Goal: Information Seeking & Learning: Learn about a topic

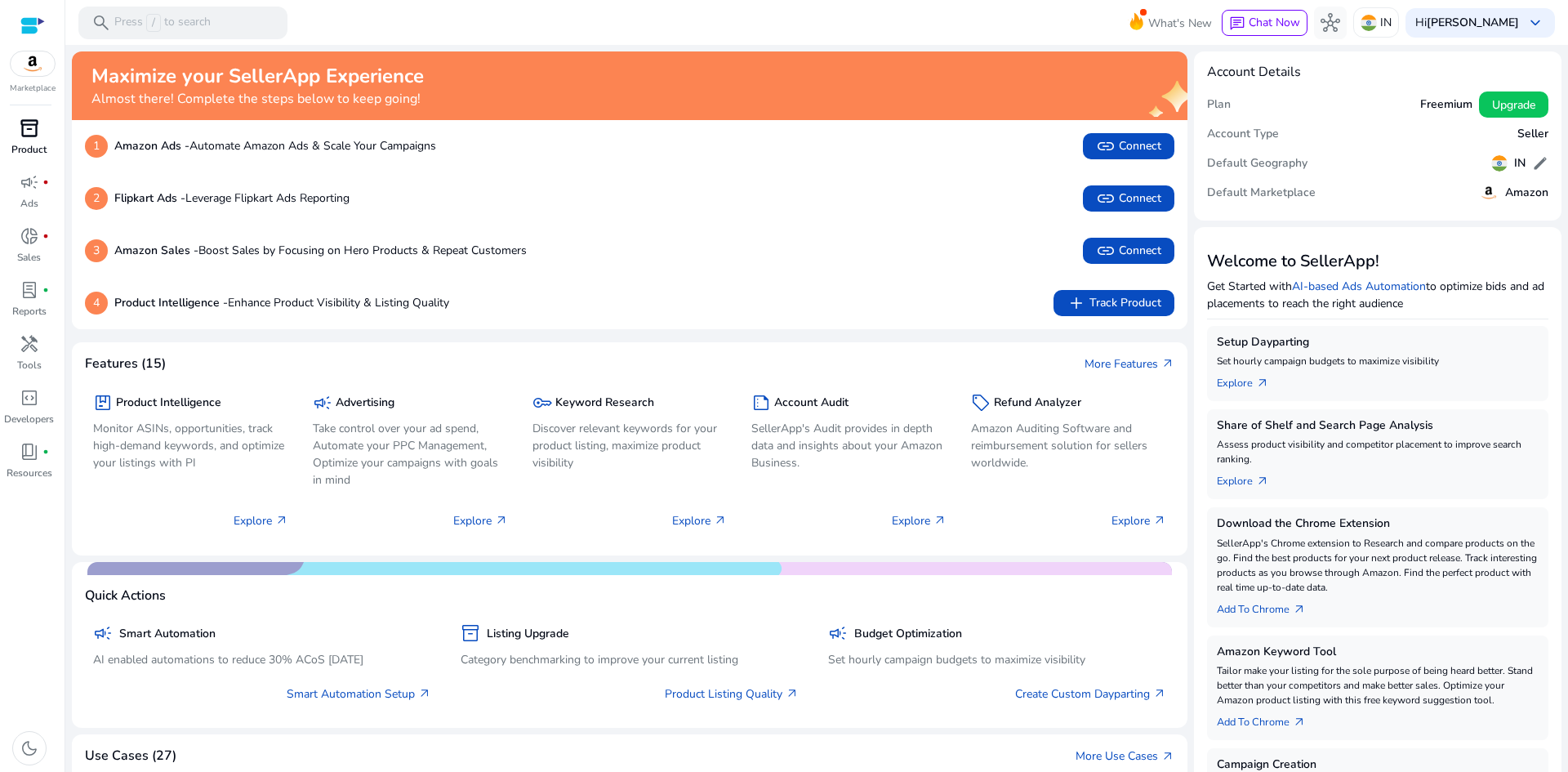
click at [27, 135] on span "inventory_2" at bounding box center [29, 128] width 19 height 19
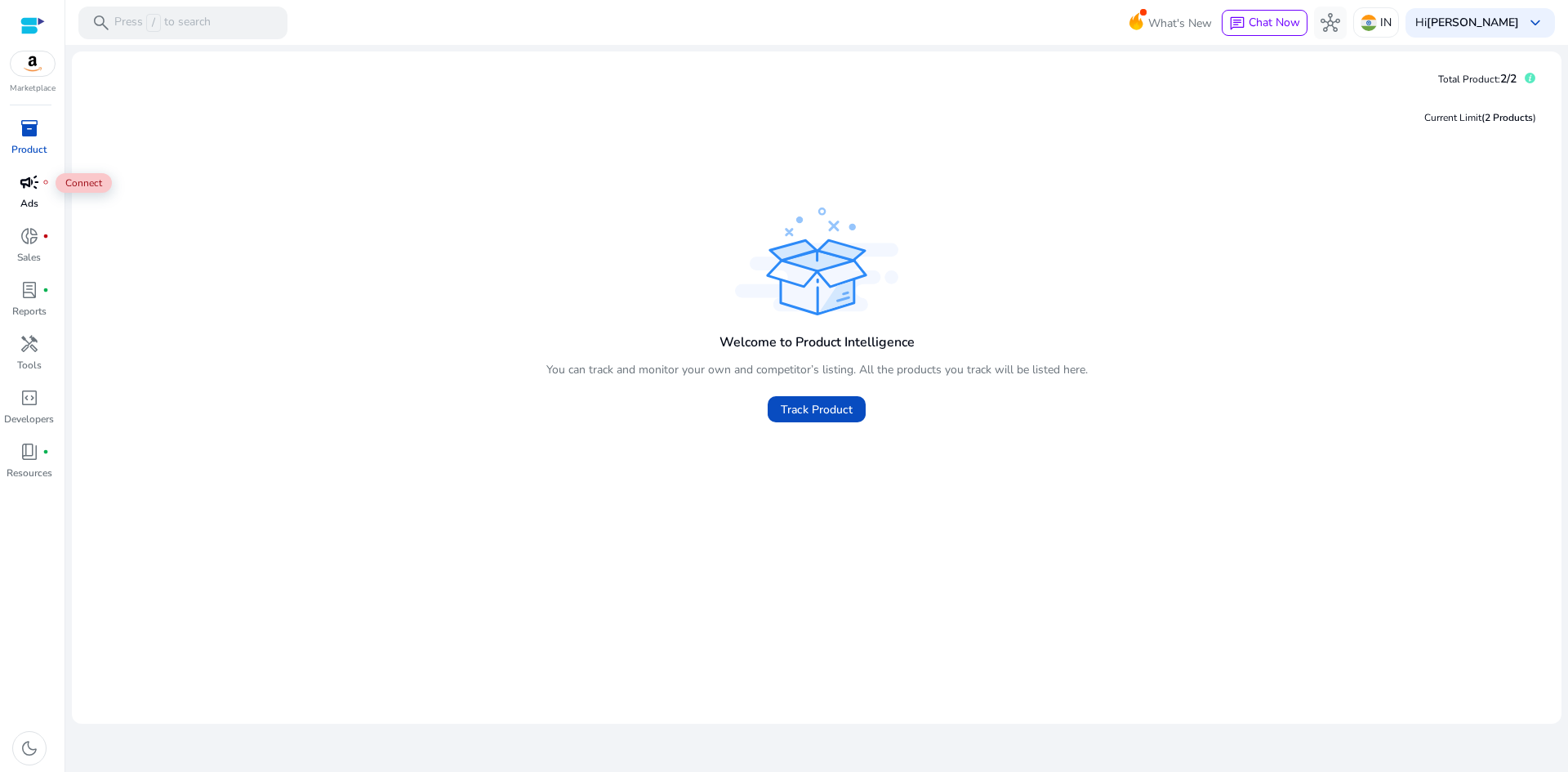
click at [37, 180] on span "campaign" at bounding box center [29, 182] width 19 height 19
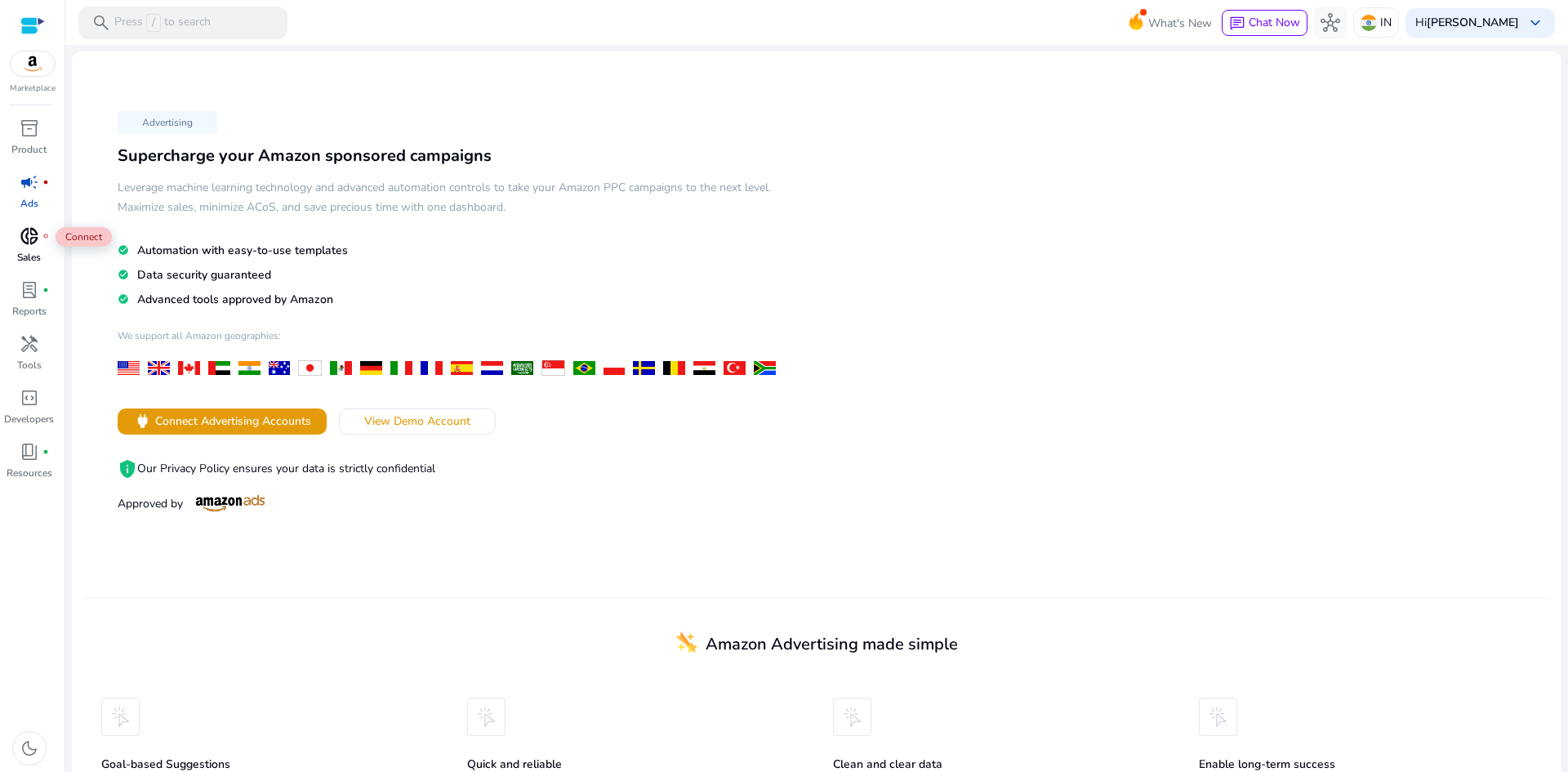
click at [32, 229] on span "donut_small" at bounding box center [29, 236] width 19 height 19
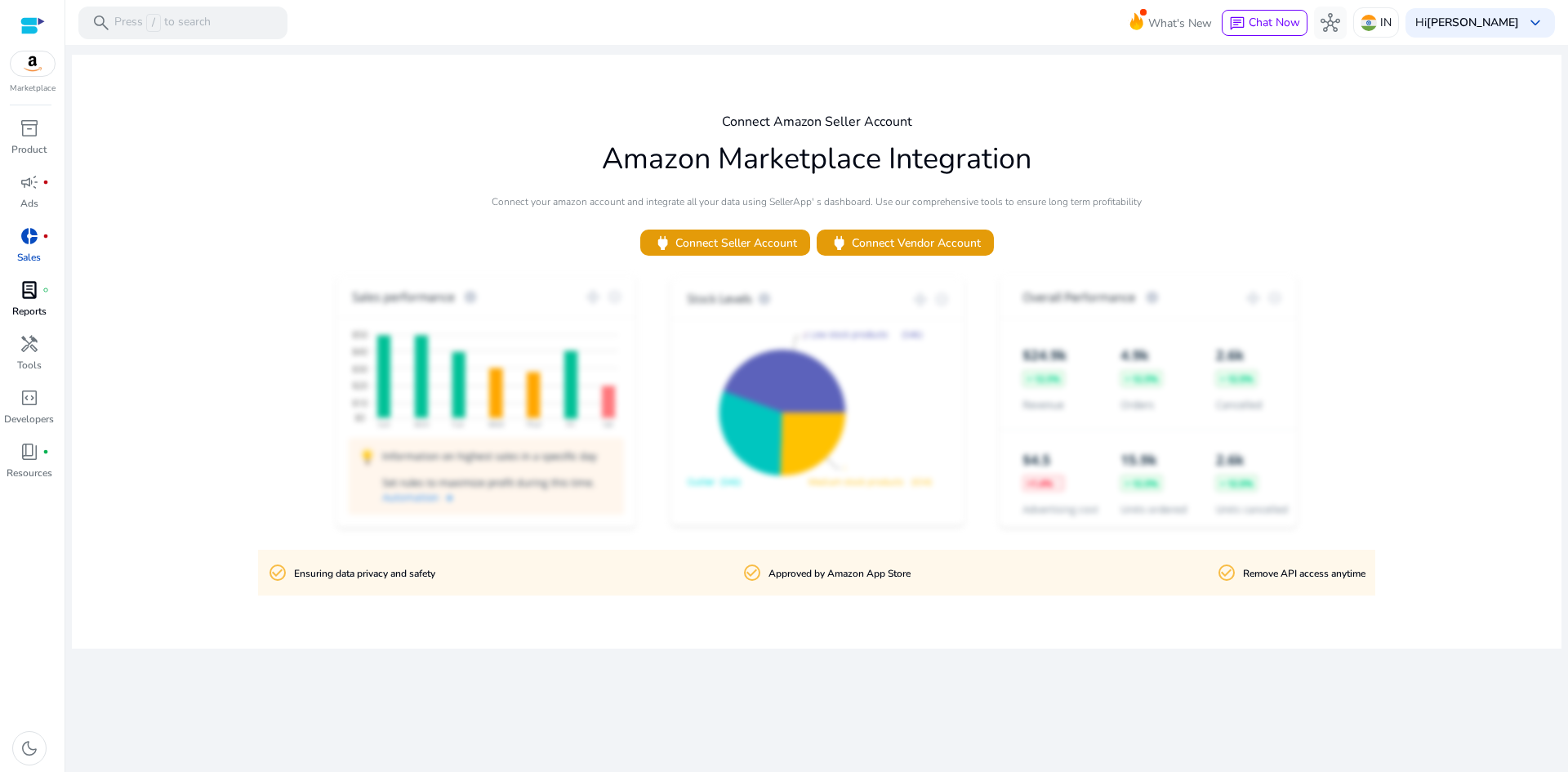
click at [26, 296] on span "lab_profile" at bounding box center [29, 290] width 19 height 19
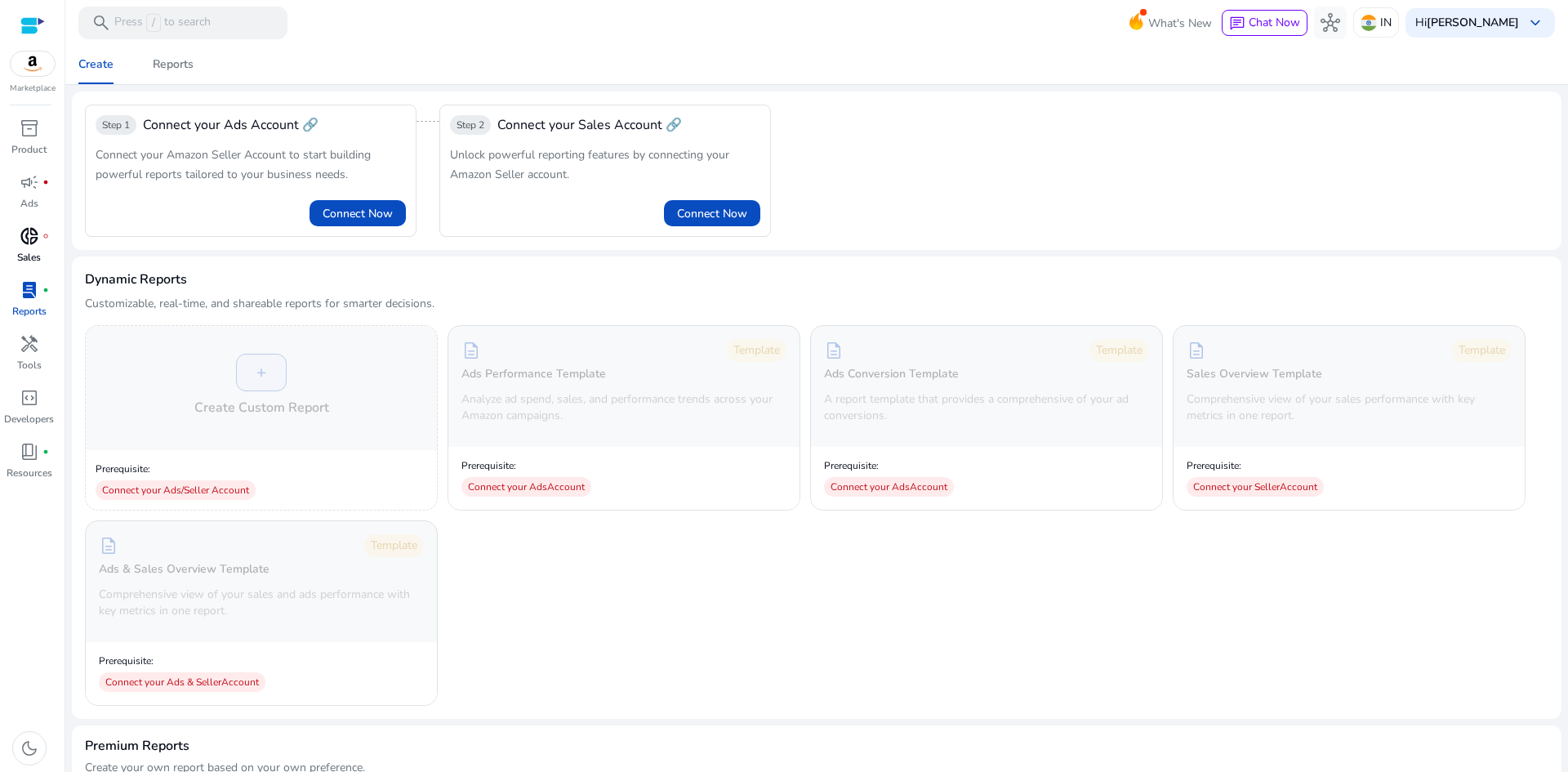
click at [22, 246] on span "donut_small" at bounding box center [29, 236] width 19 height 19
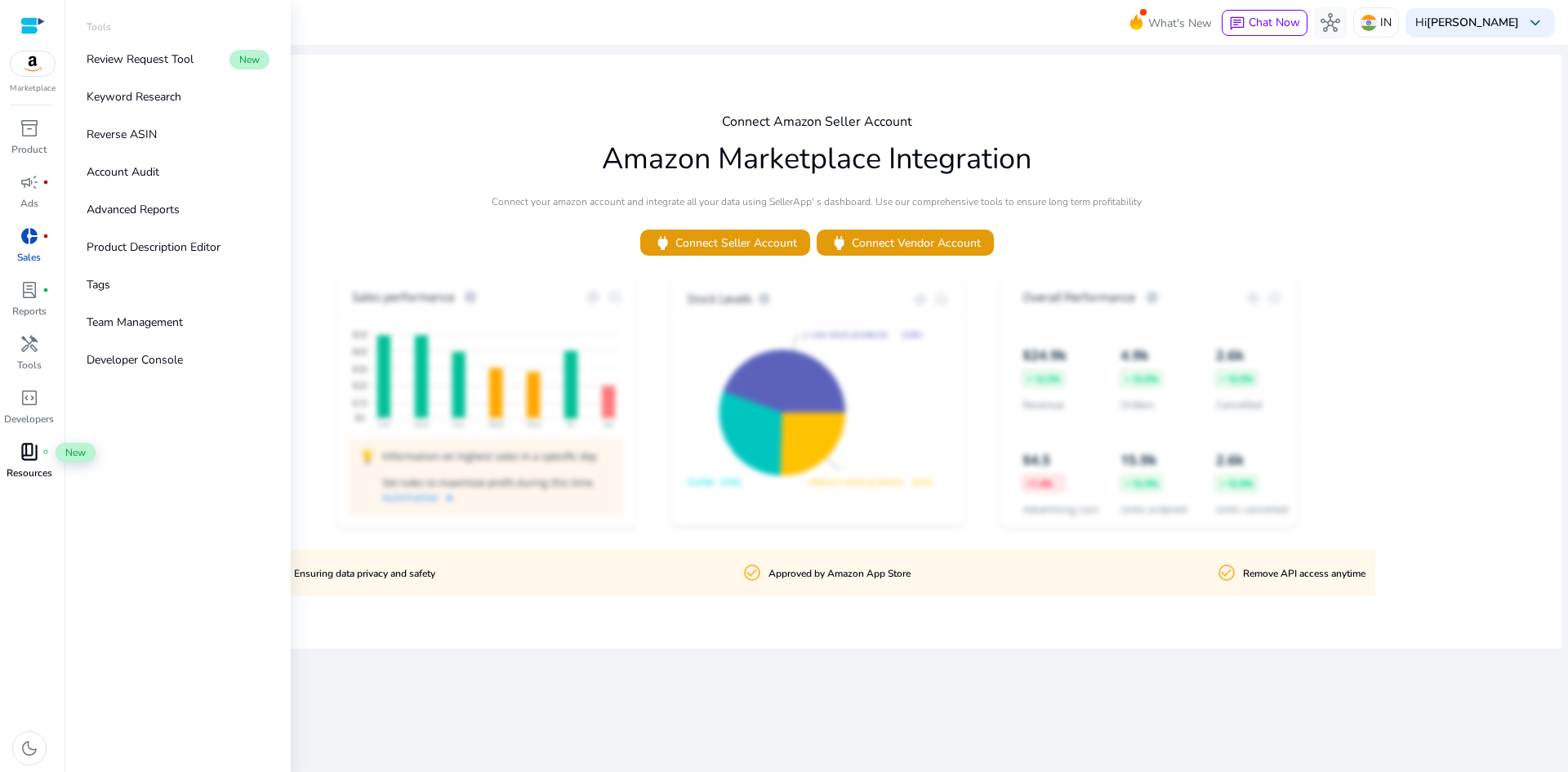
click at [34, 453] on span "book_4" at bounding box center [29, 451] width 19 height 19
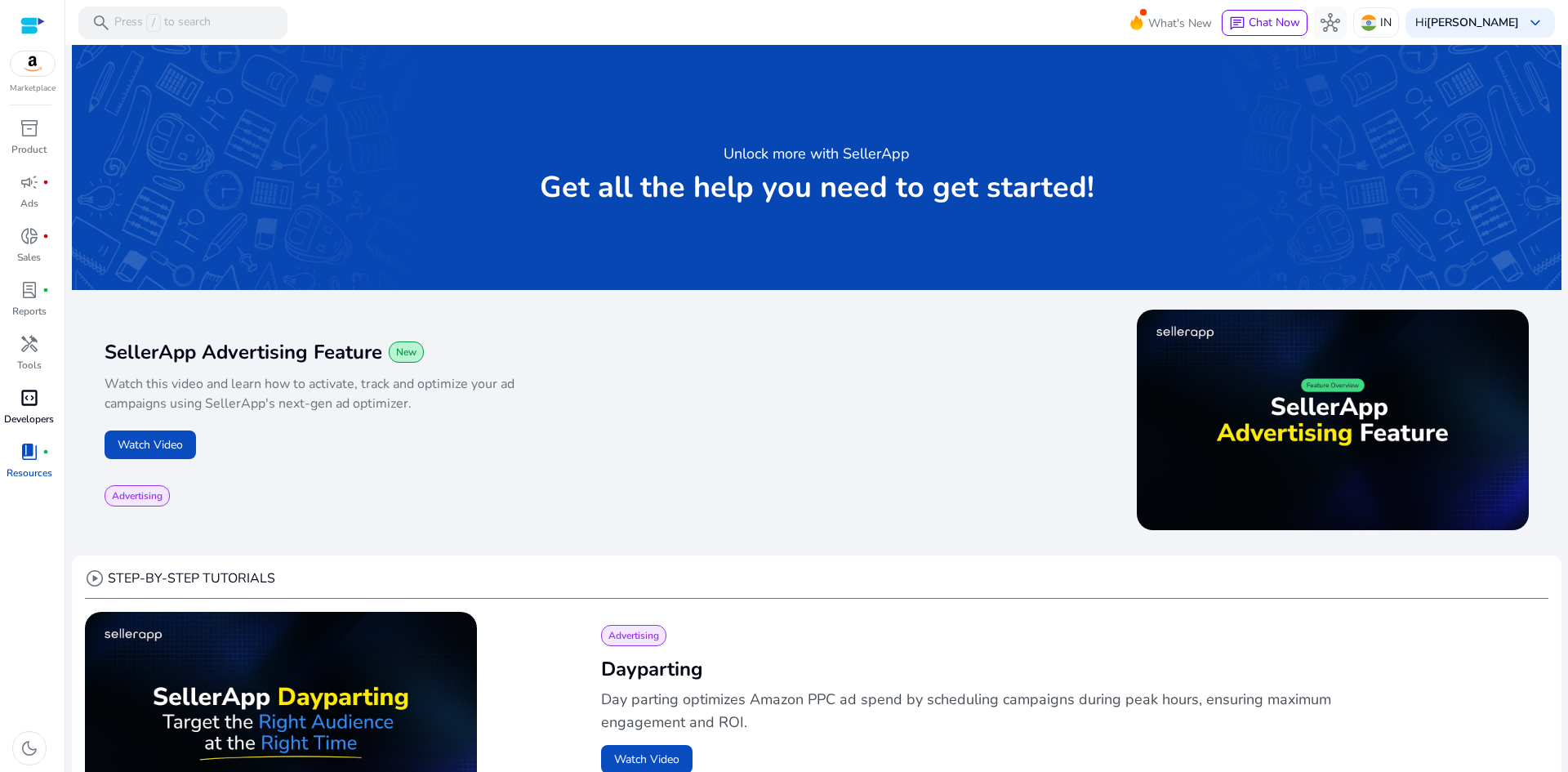
click at [29, 408] on span "code_blocks" at bounding box center [29, 398] width 19 height 19
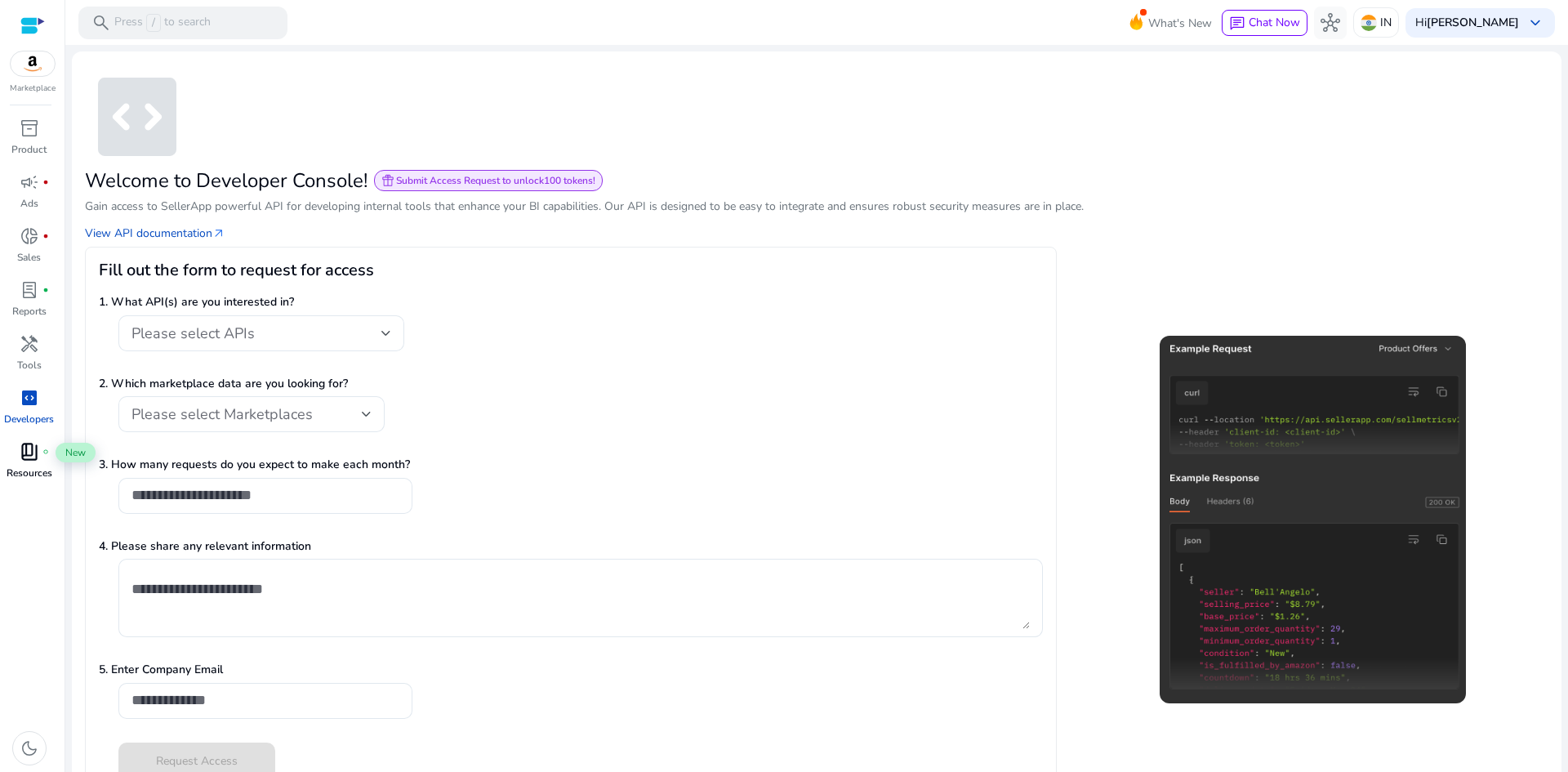
click at [26, 458] on span "book_4" at bounding box center [29, 451] width 19 height 19
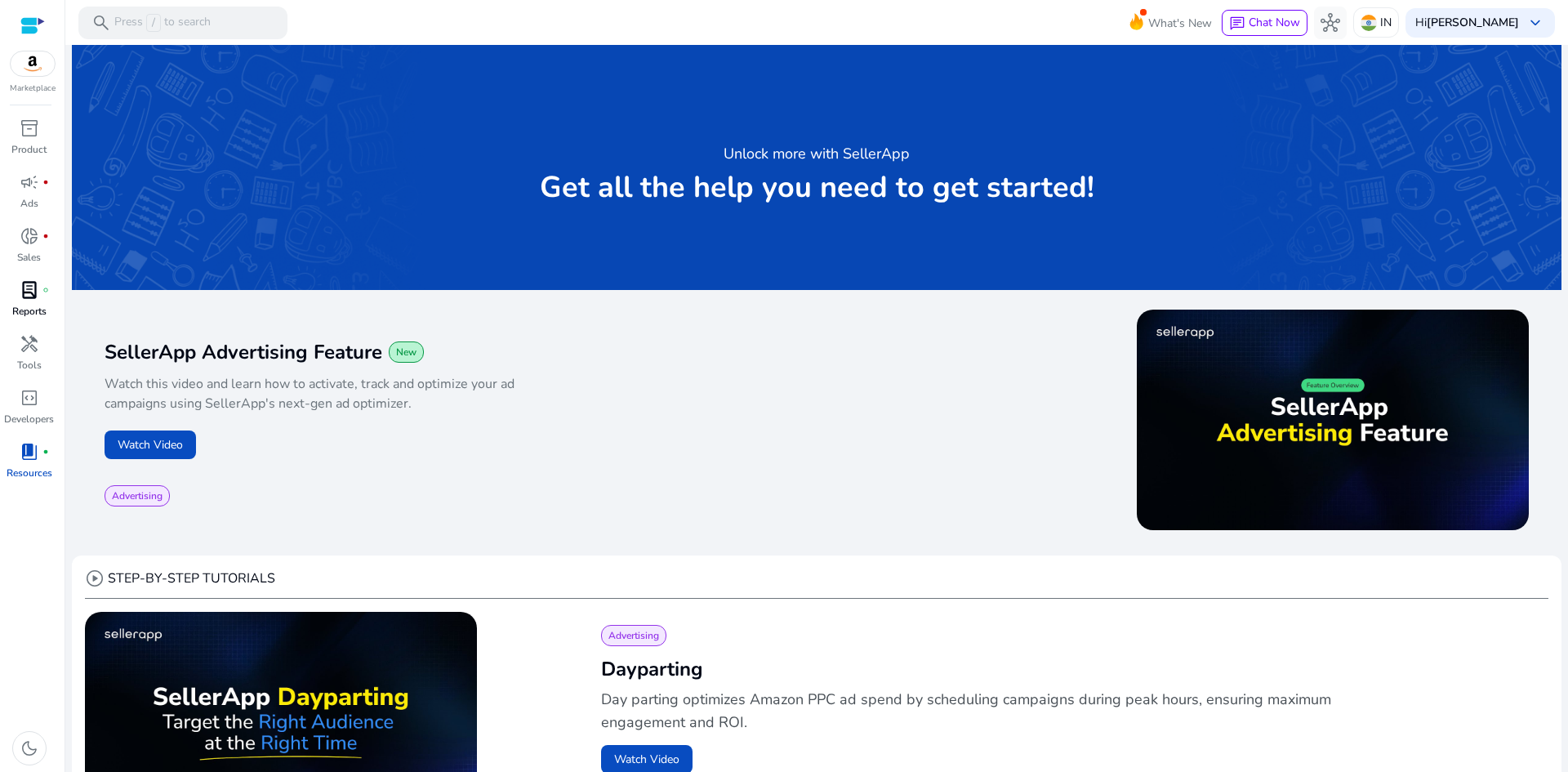
click at [21, 298] on span "lab_profile" at bounding box center [29, 290] width 19 height 19
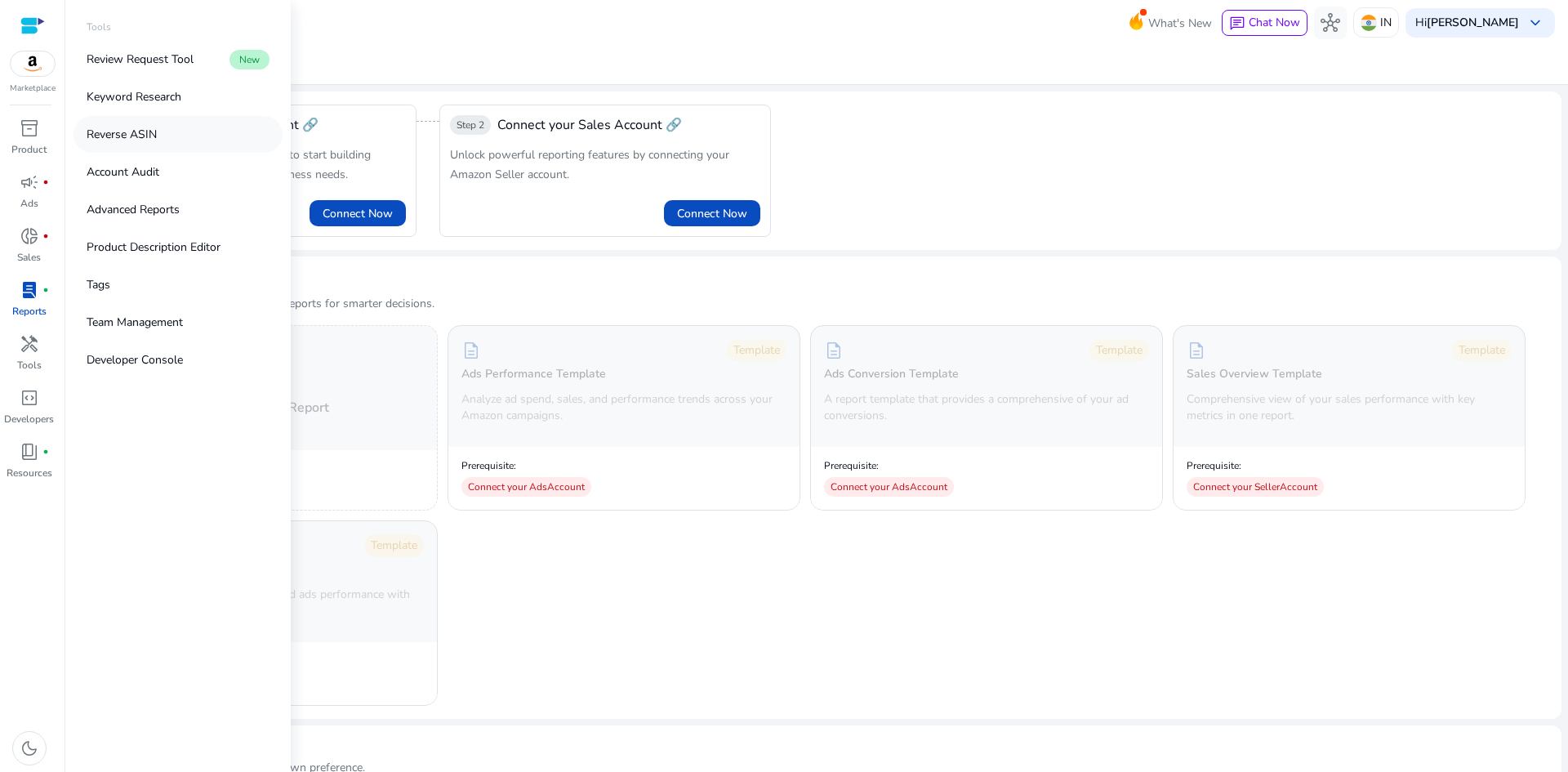
click at [127, 139] on p "Reverse ASIN" at bounding box center [121, 135] width 71 height 17
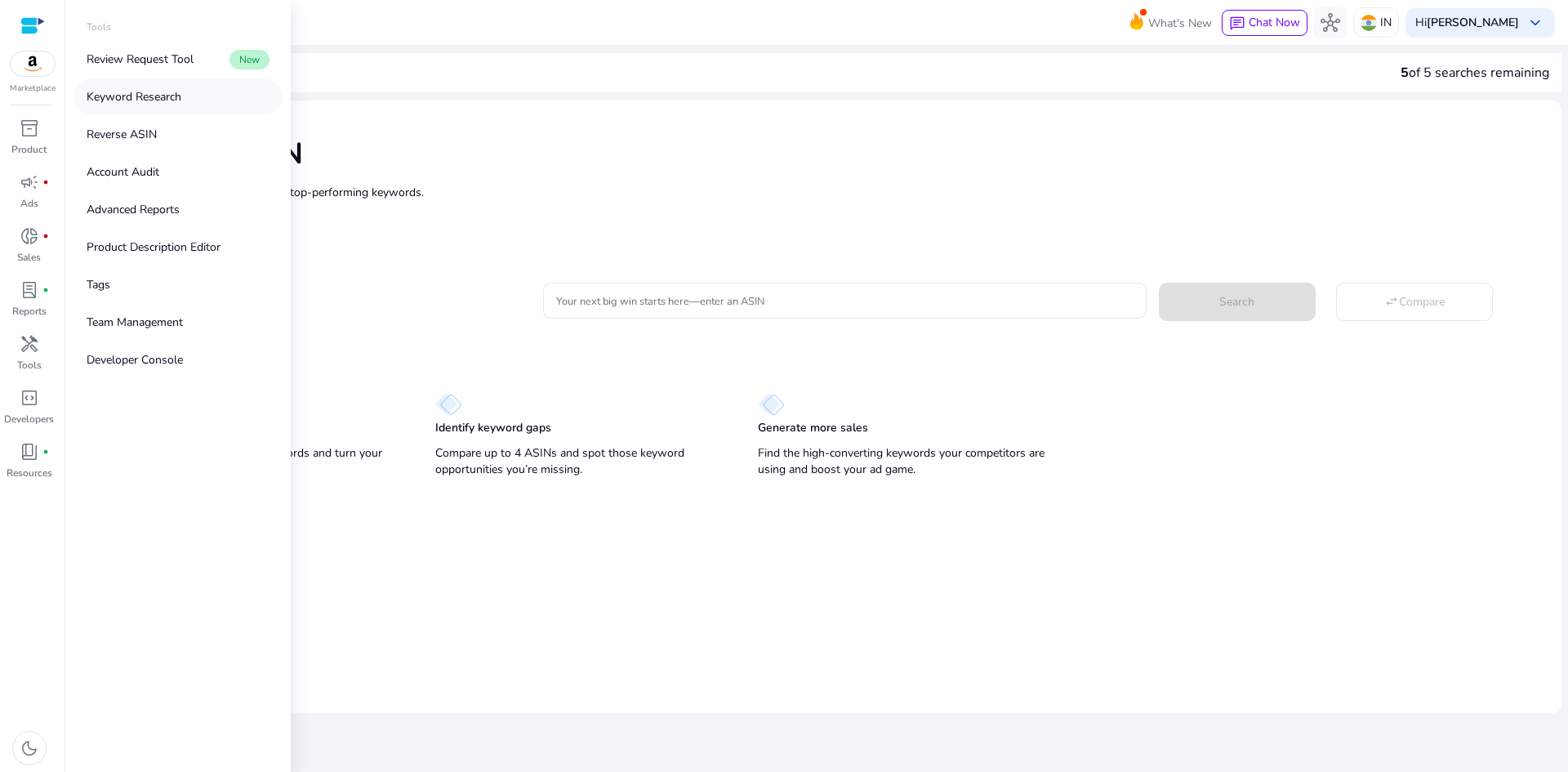
click at [140, 87] on link "Keyword Research" at bounding box center [178, 97] width 209 height 37
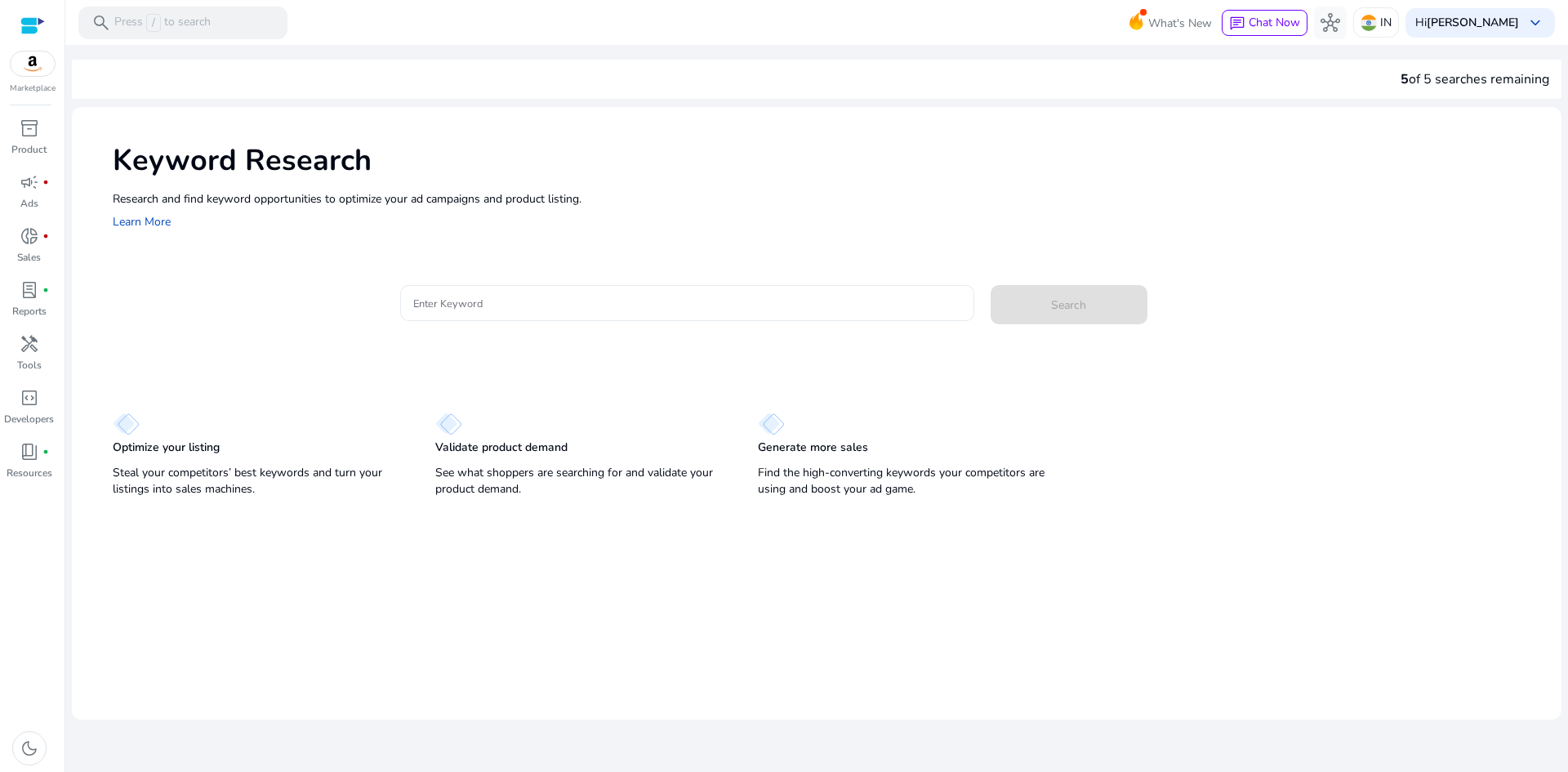
click at [468, 302] on input "Enter Keyword" at bounding box center [688, 303] width 548 height 18
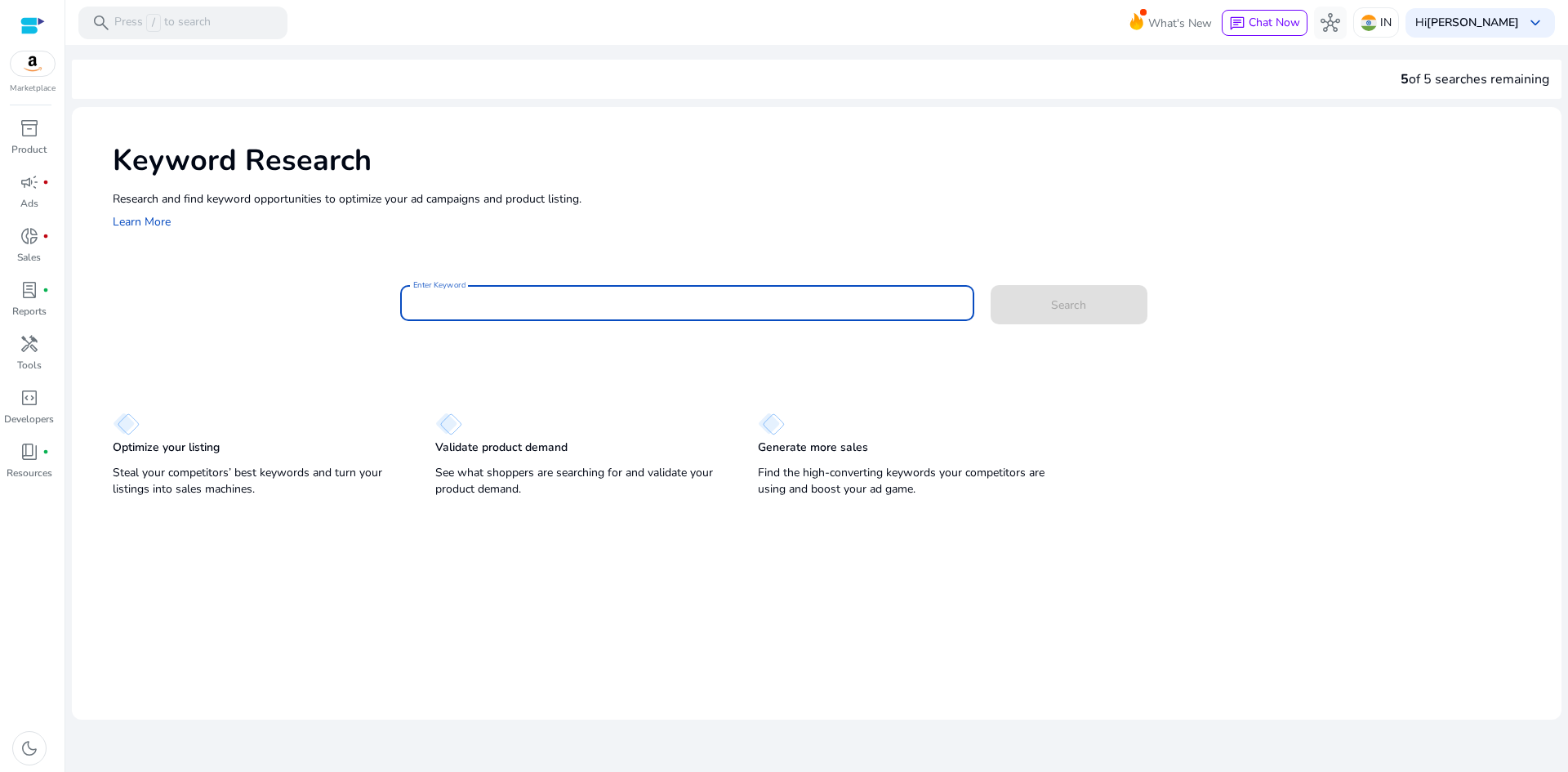
click at [602, 301] on input "Enter Keyword" at bounding box center [688, 303] width 548 height 18
paste input "**********"
type input "**********"
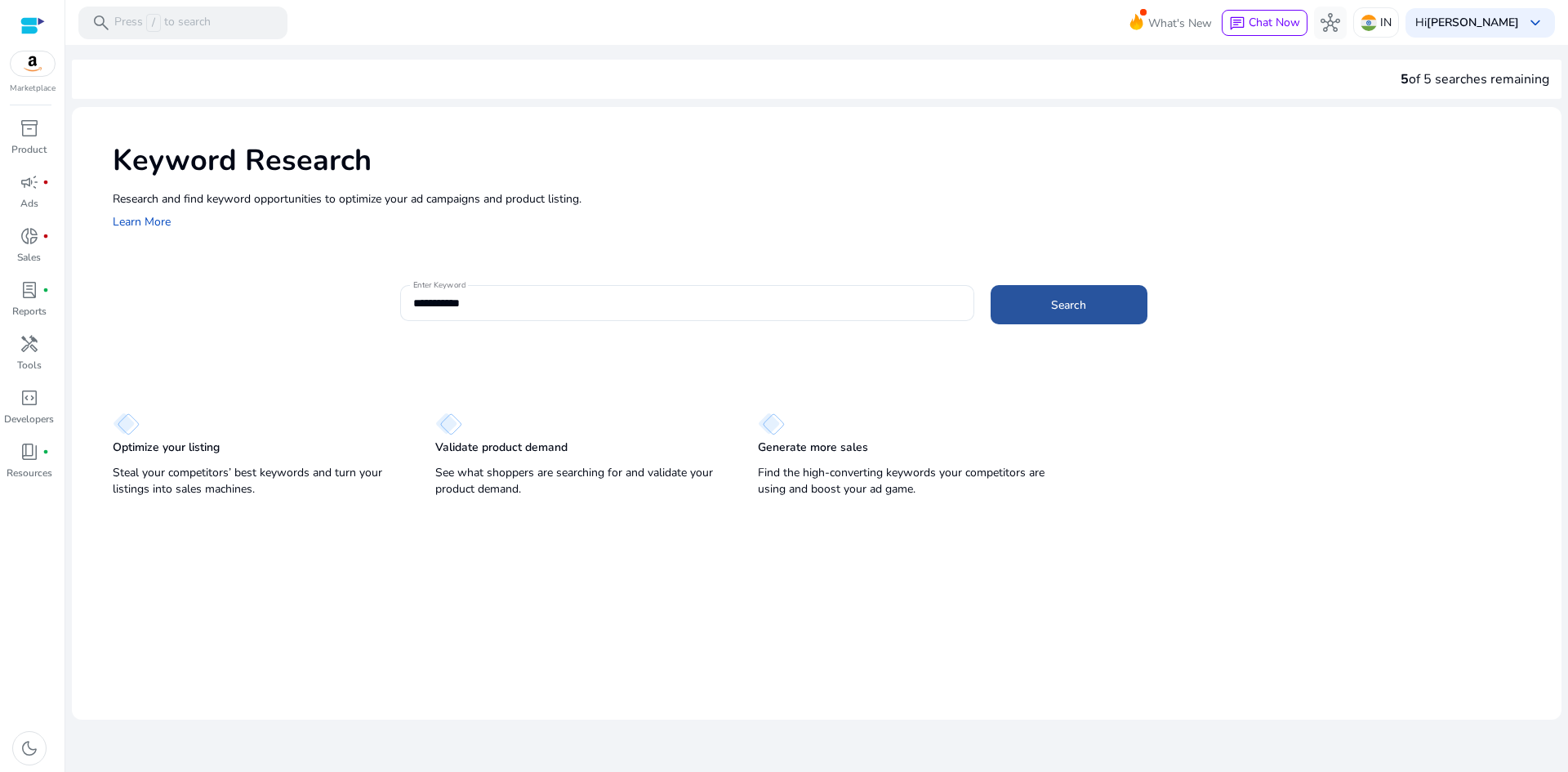
click at [1047, 293] on span at bounding box center [1069, 304] width 157 height 39
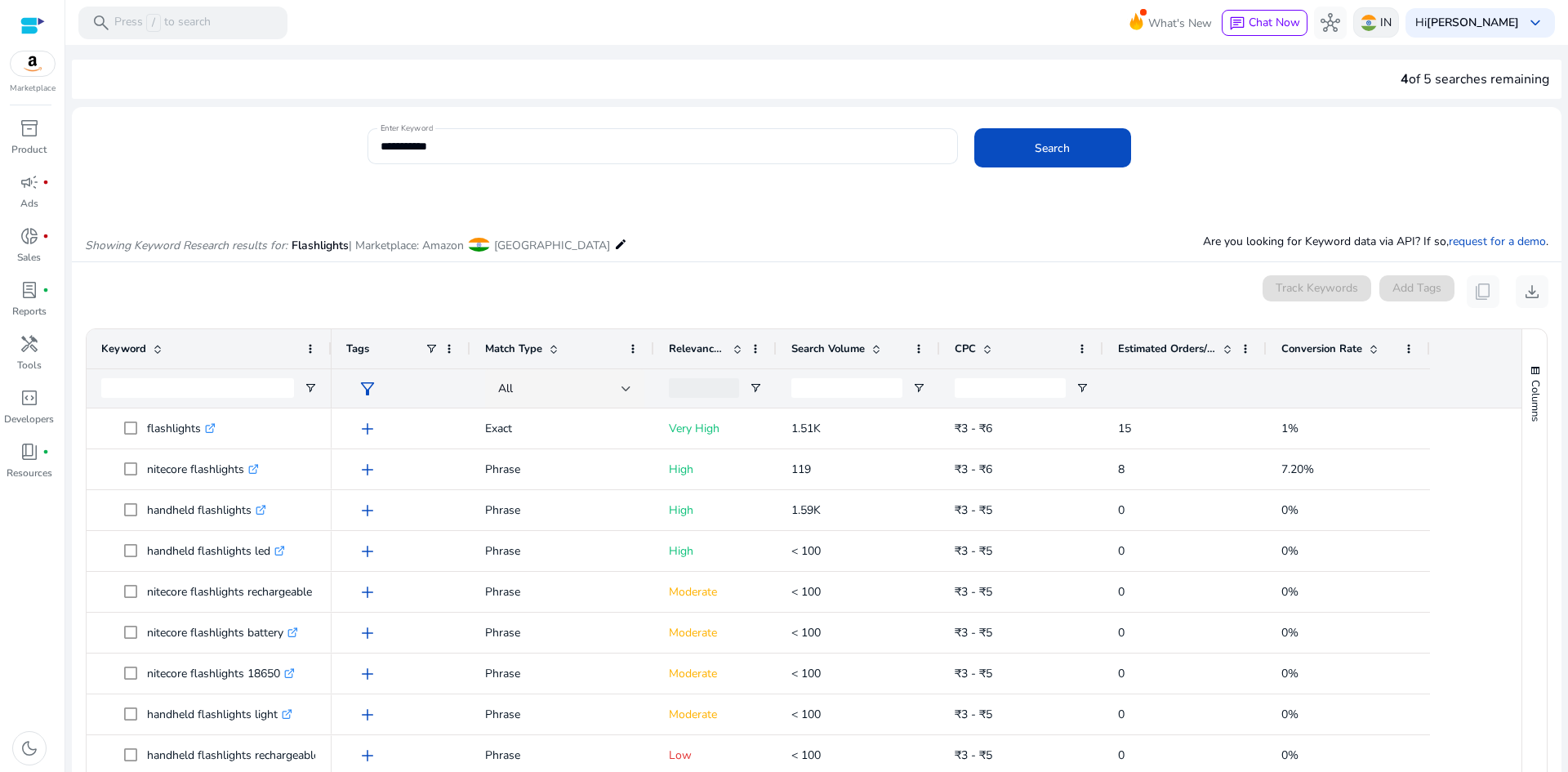
click at [1399, 13] on div "IN" at bounding box center [1375, 22] width 46 height 30
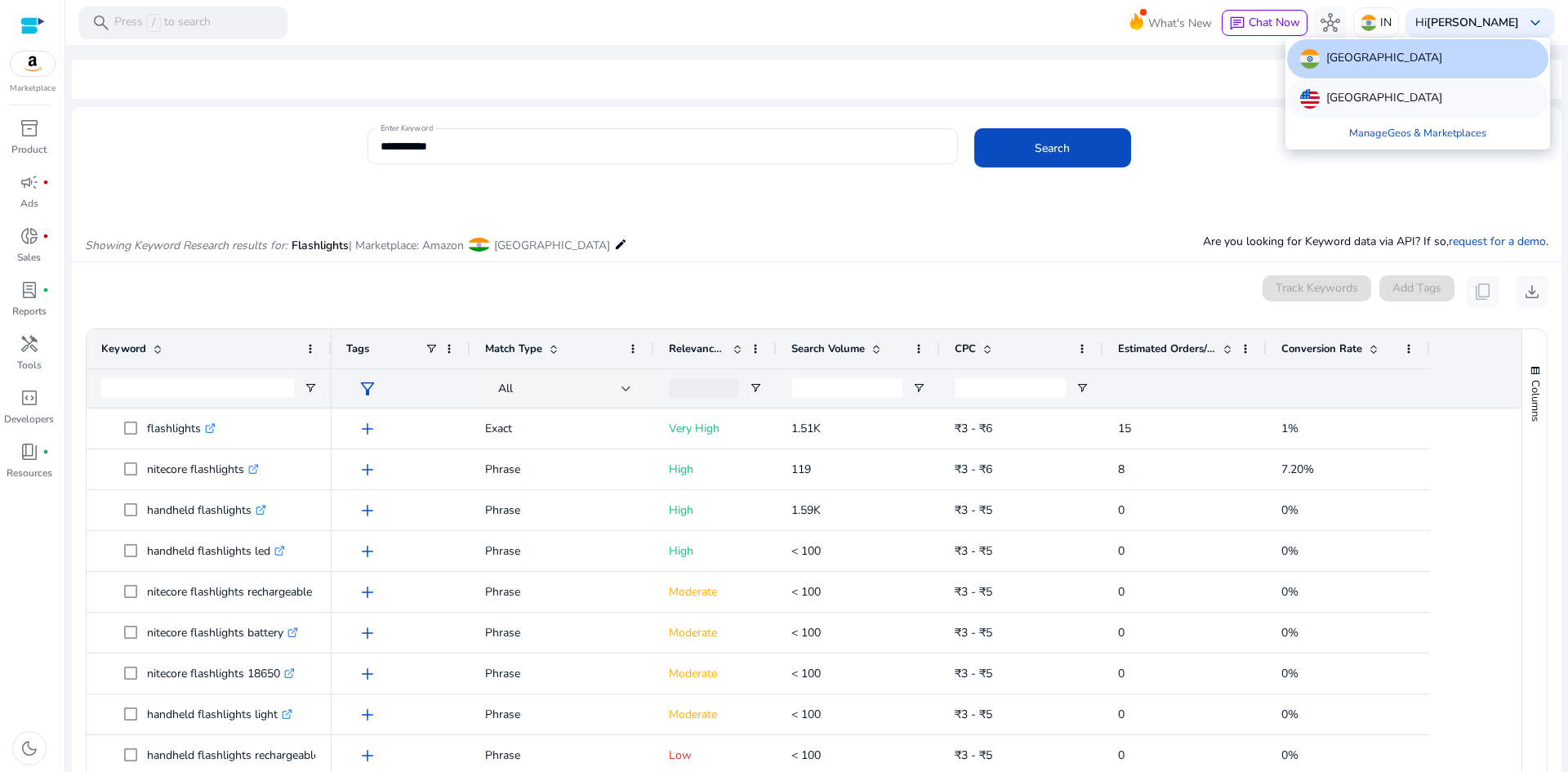
click at [1364, 97] on p "United States" at bounding box center [1385, 99] width 116 height 19
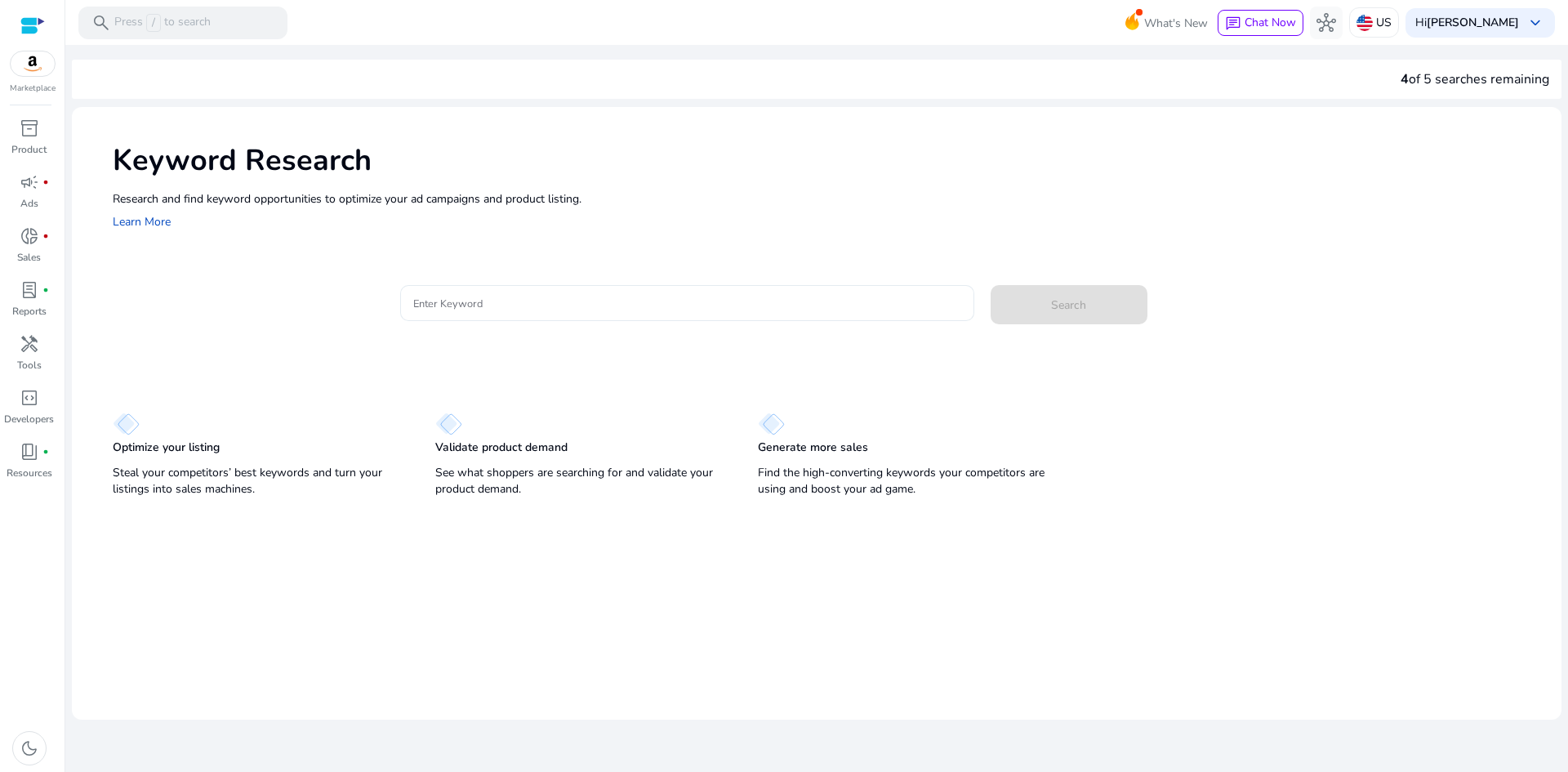
click at [524, 296] on input "Enter Keyword" at bounding box center [688, 303] width 548 height 18
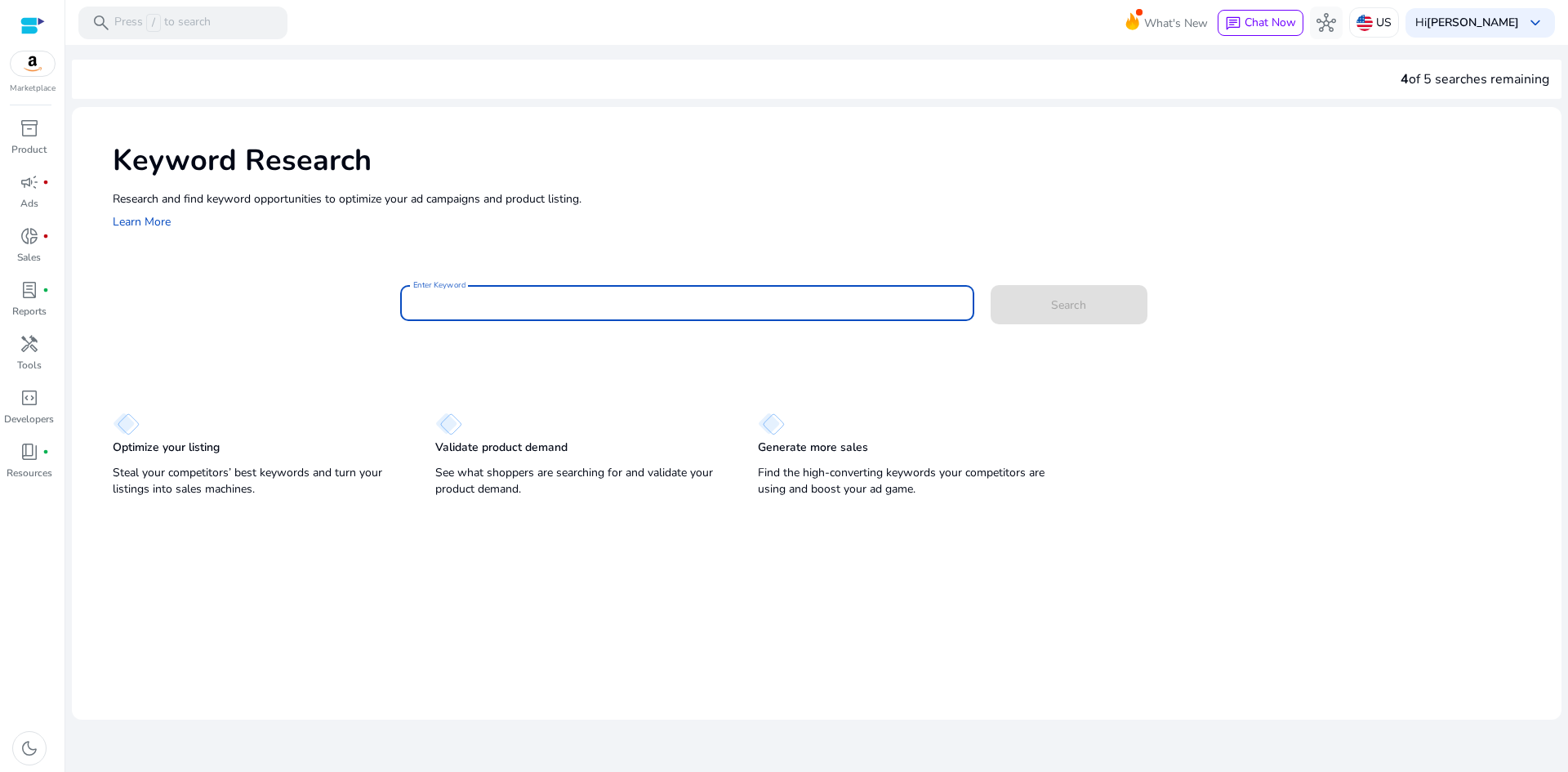
paste input "**********"
type input "**********"
click at [1036, 313] on span at bounding box center [1069, 304] width 157 height 39
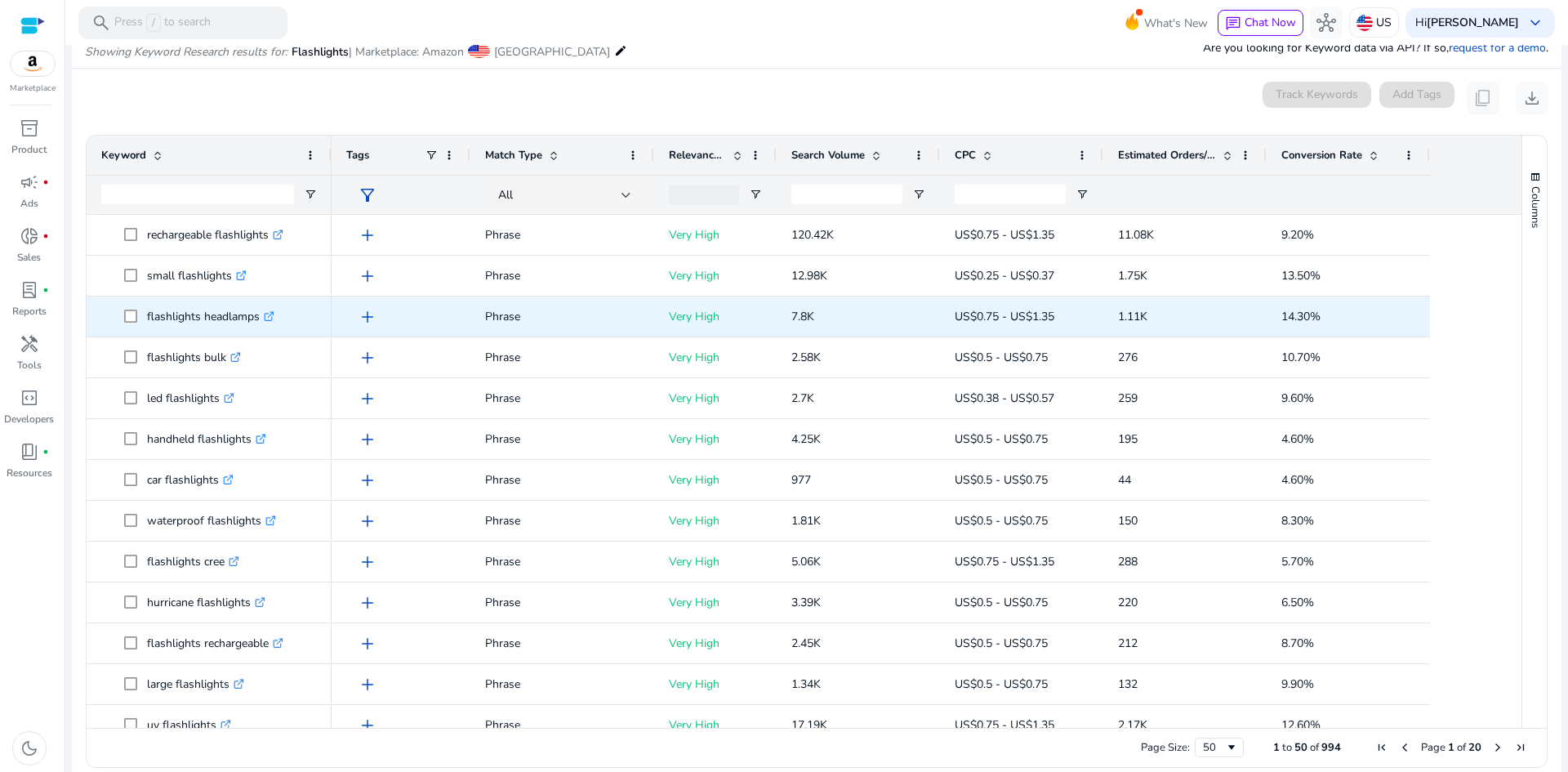
scroll to position [195, 0]
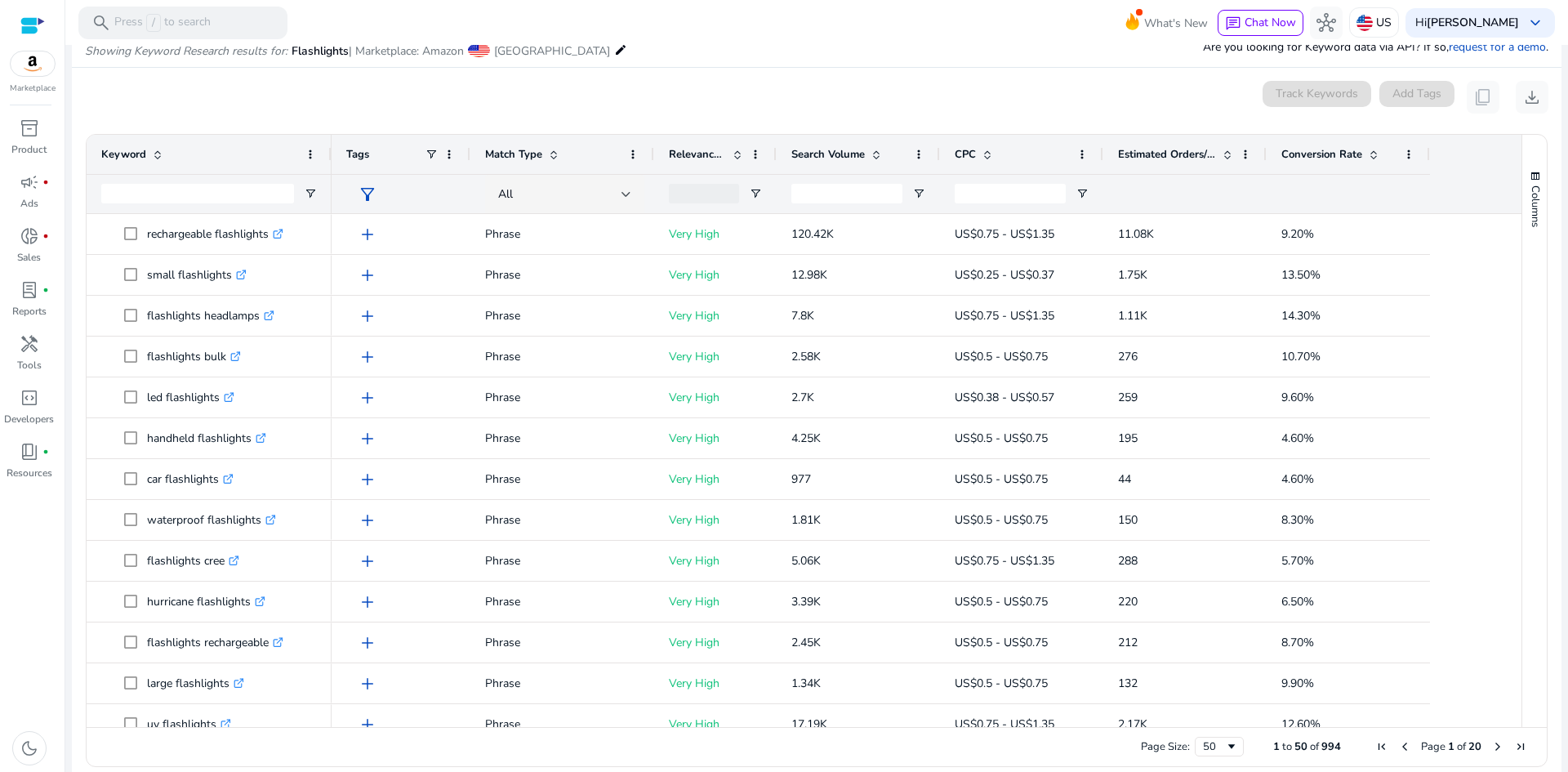
click at [878, 158] on span at bounding box center [876, 154] width 13 height 13
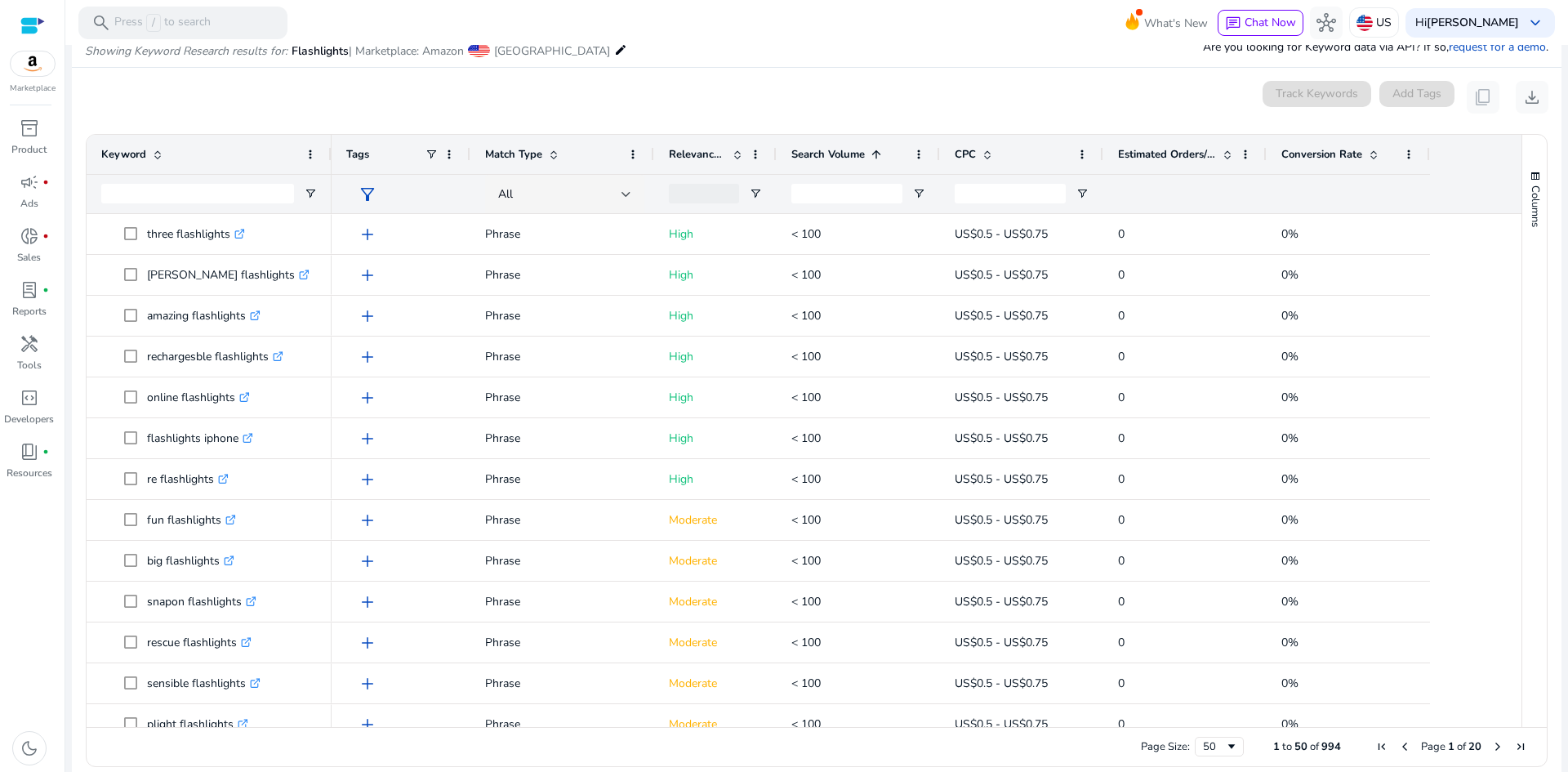
click at [878, 158] on span at bounding box center [876, 154] width 13 height 13
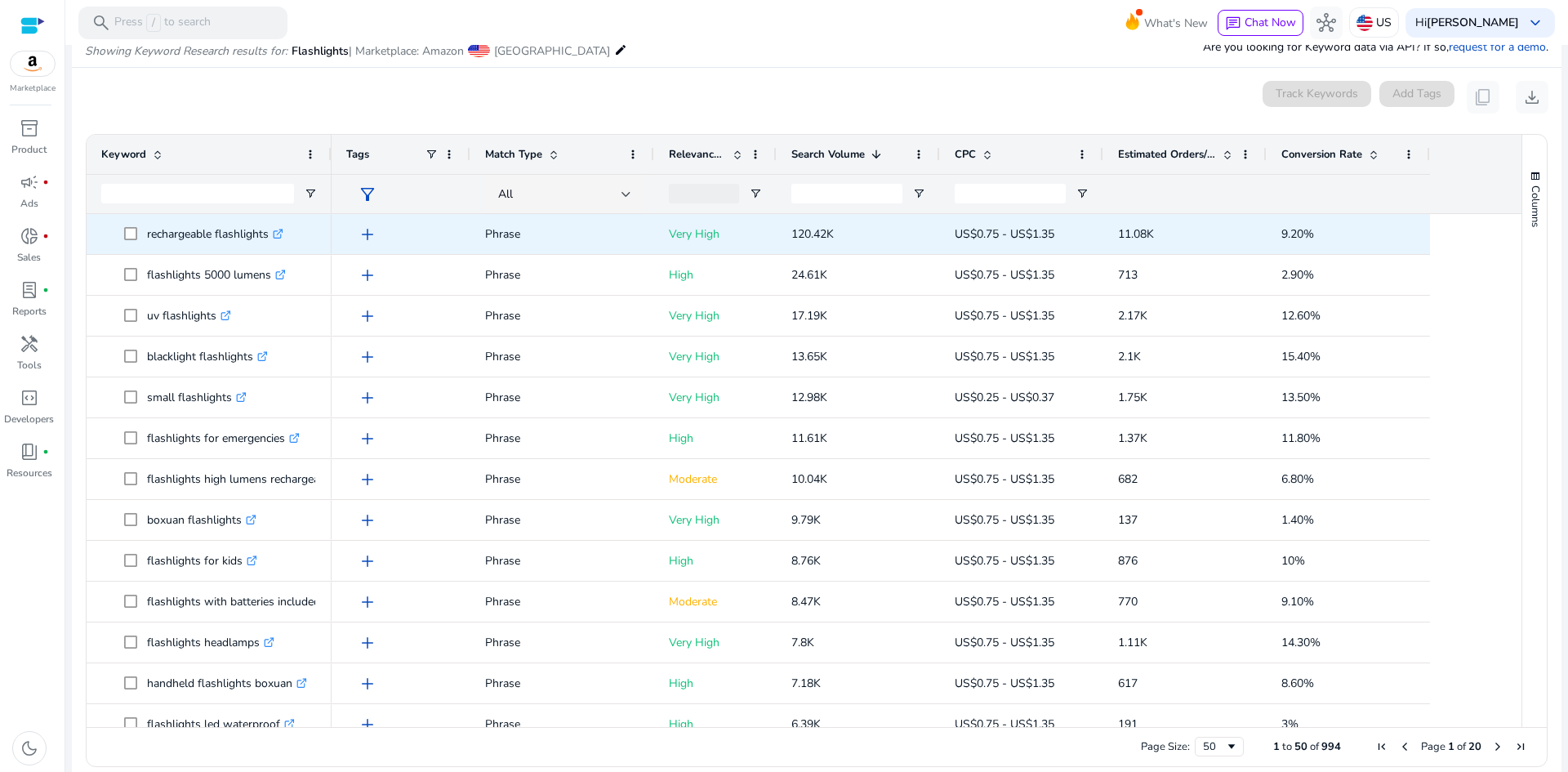
click at [280, 237] on icon ".st0{fill:#2c8af8}" at bounding box center [278, 233] width 11 height 11
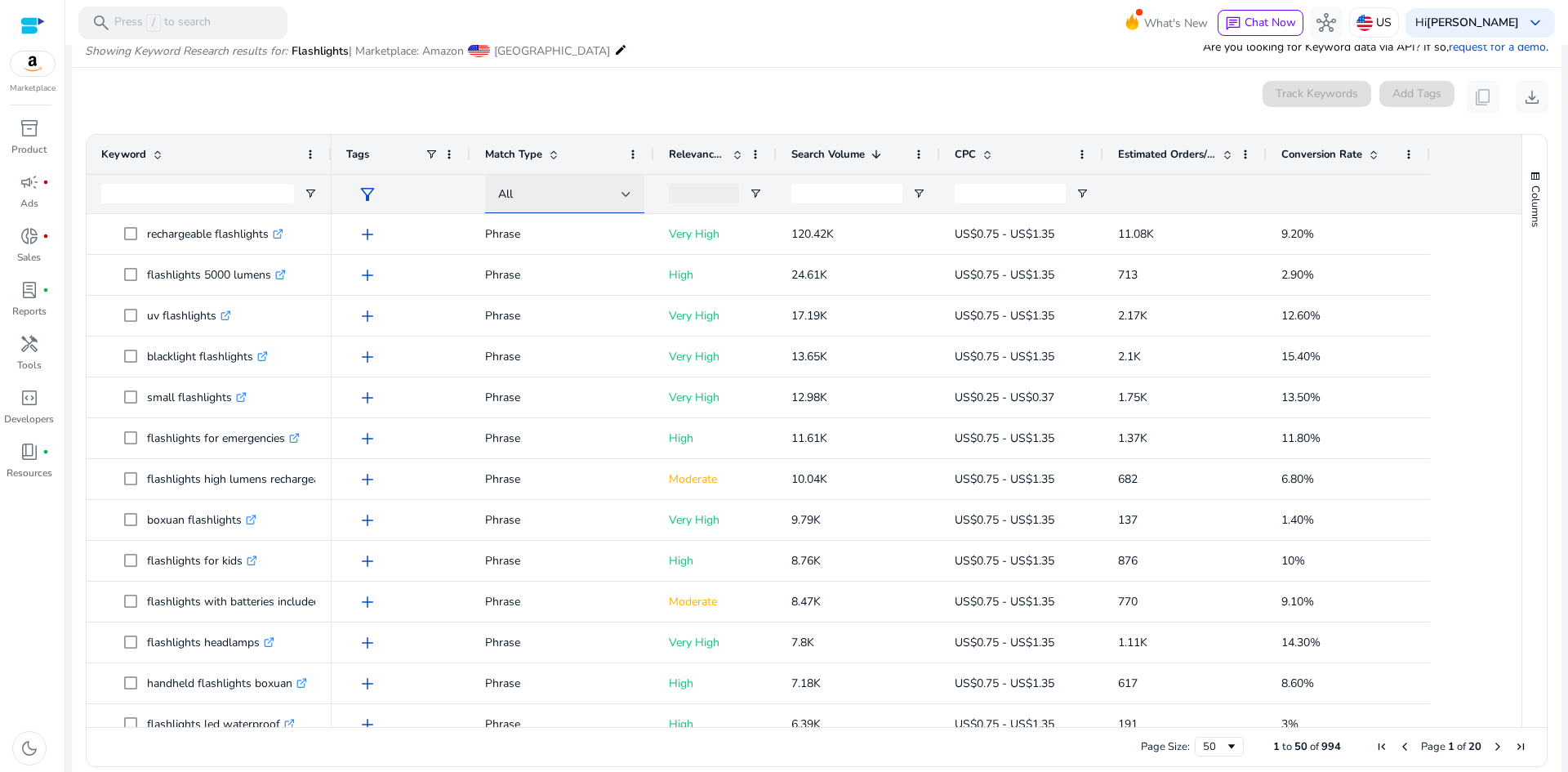
click at [621, 190] on div "All" at bounding box center [559, 194] width 123 height 18
